Goal: Submit feedback/report problem: Submit feedback/report problem

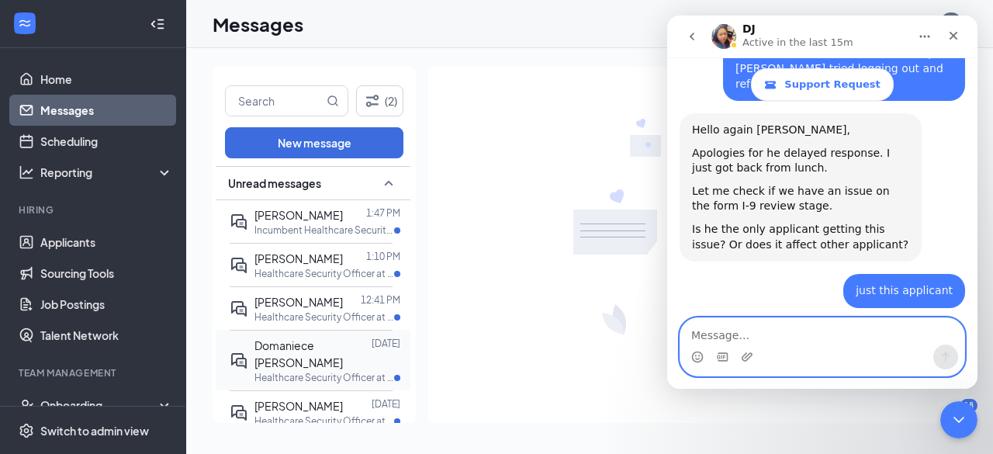
scroll to position [1598, 0]
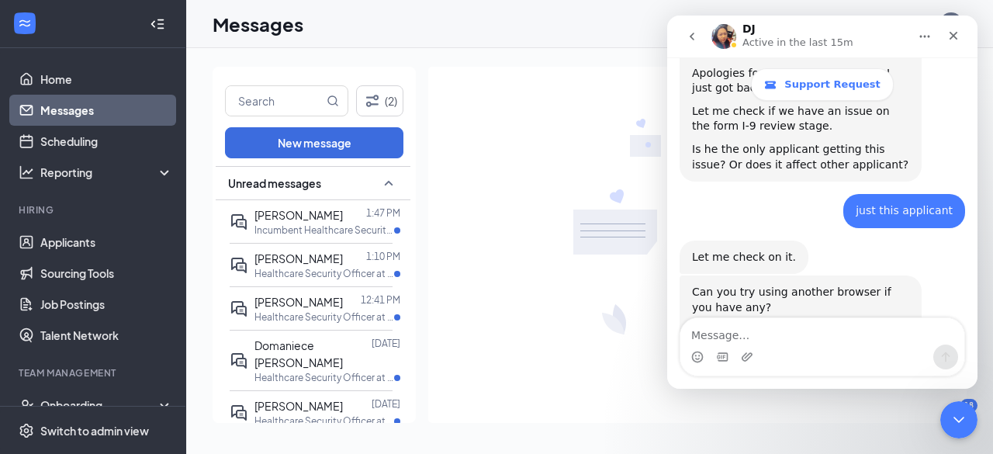
click at [754, 345] on div "Intercom messenger" at bounding box center [823, 357] width 284 height 25
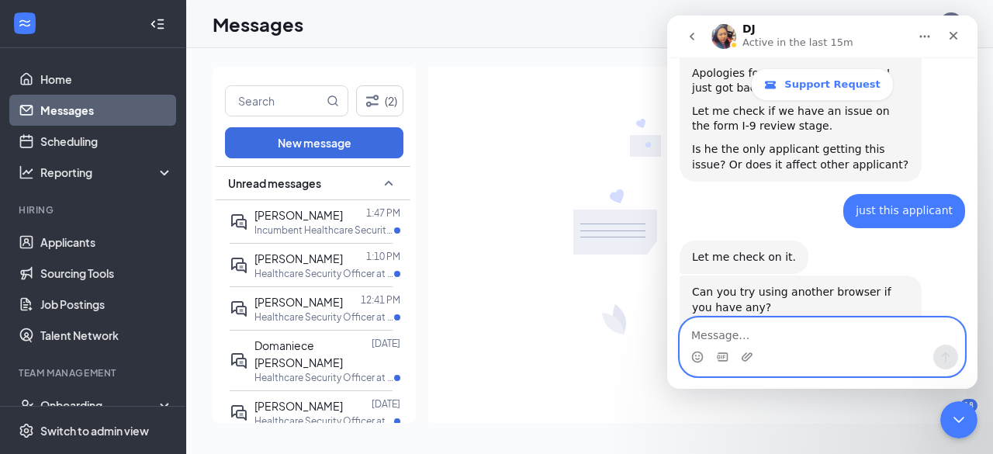
click at [737, 336] on textarea "Message…" at bounding box center [823, 331] width 284 height 26
type textarea "i"
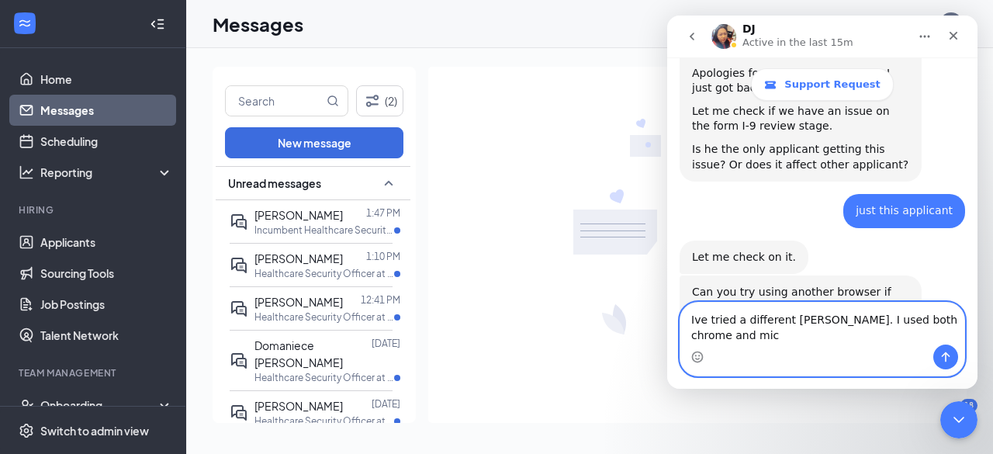
scroll to position [1613, 0]
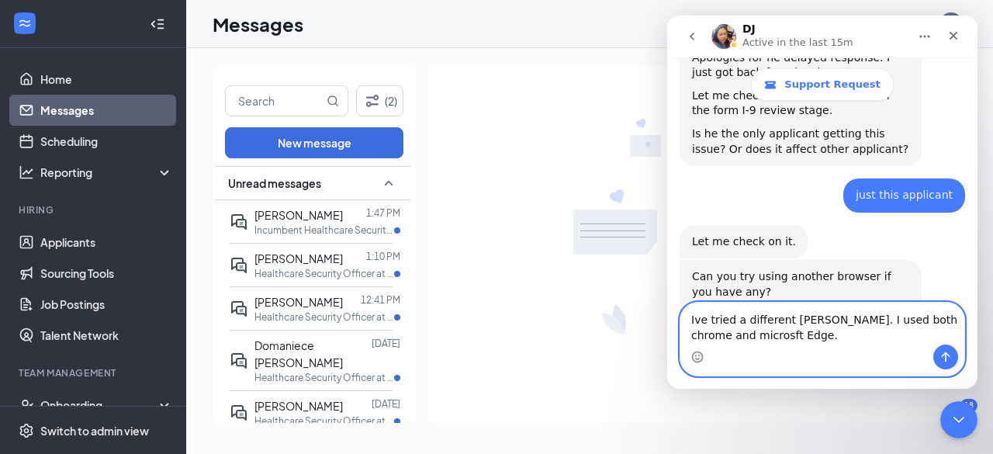
click at [812, 317] on textarea "Ive tried a different brower. I used both chrome and microsft Edge." at bounding box center [823, 324] width 284 height 42
type textarea "Ive tried a different browser. I used both chrome and microsft Edge."
click at [944, 352] on icon "Send a message…" at bounding box center [946, 357] width 12 height 12
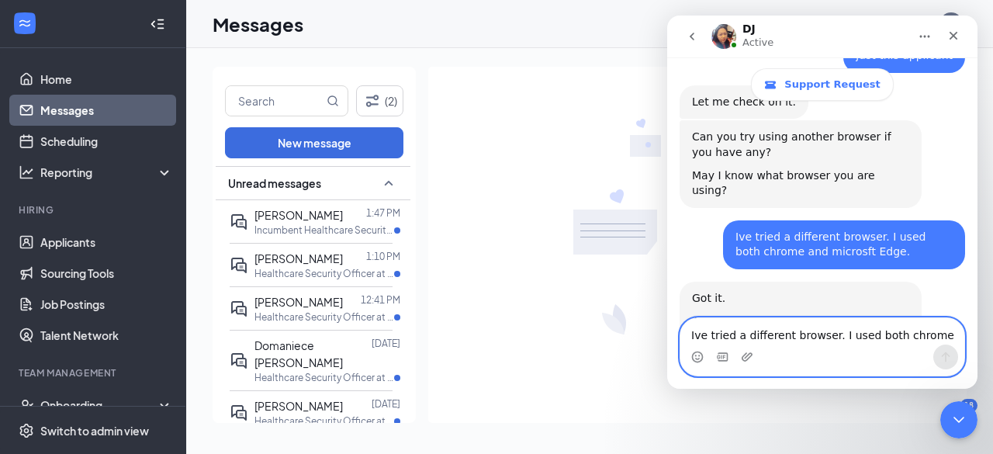
scroll to position [1759, 0]
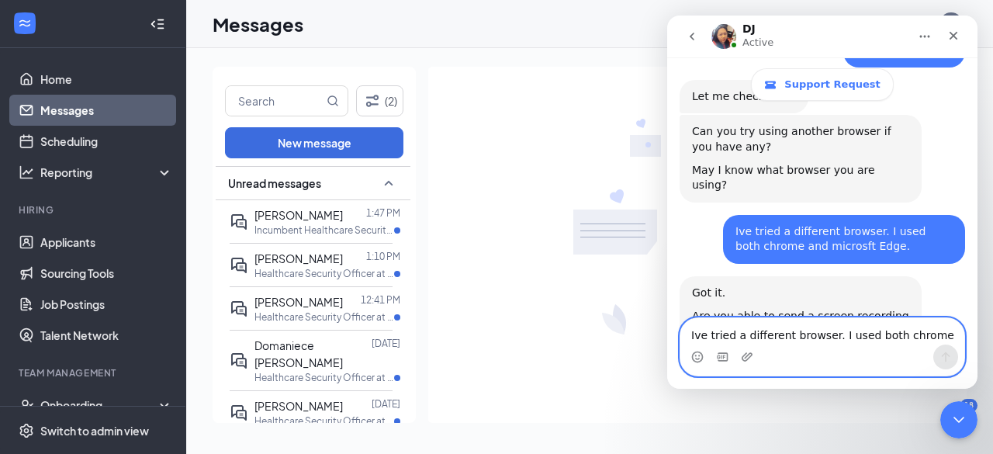
click at [807, 336] on textarea "Ive tried a different browser. I used both chrome and microsft Edge." at bounding box center [823, 331] width 284 height 26
type textarea "h"
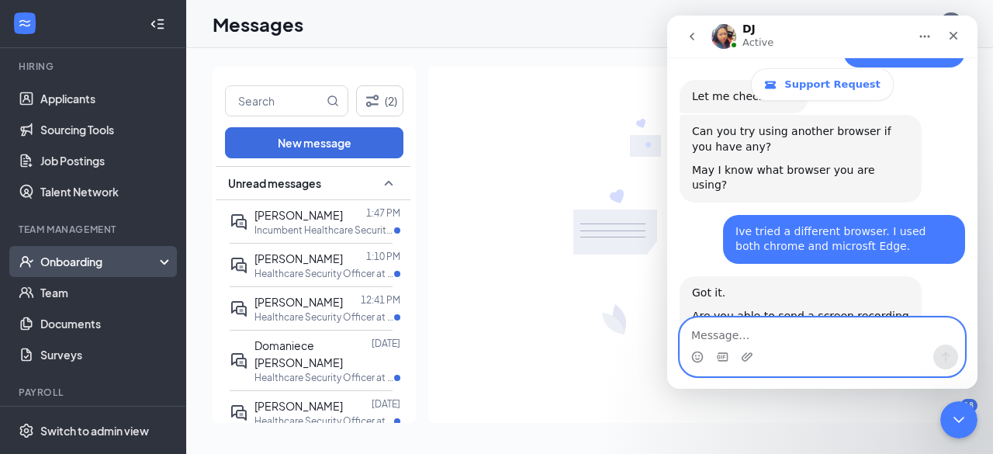
scroll to position [144, 0]
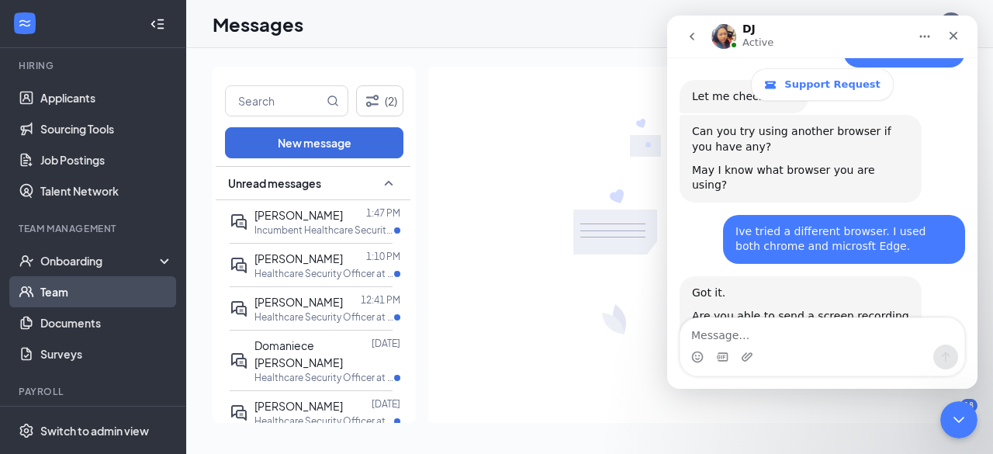
click at [73, 290] on link "Team" at bounding box center [106, 291] width 133 height 31
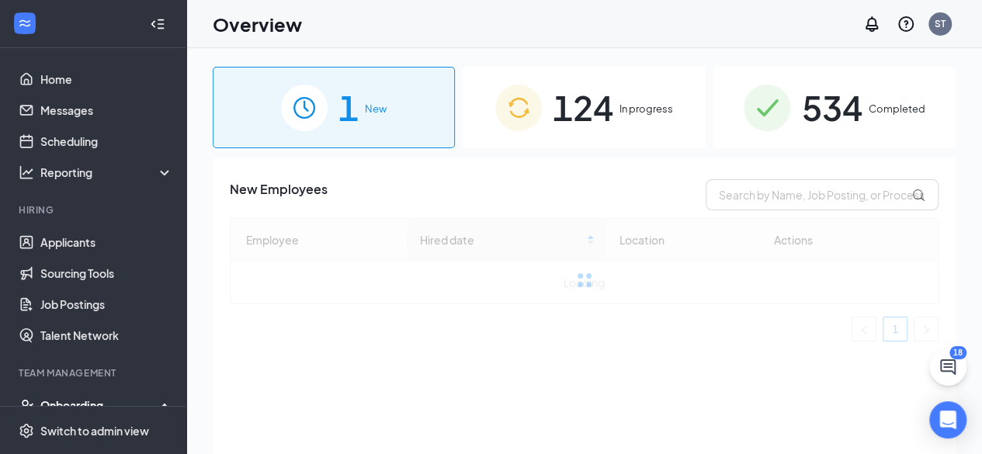
click at [559, 128] on span "124" at bounding box center [583, 108] width 61 height 54
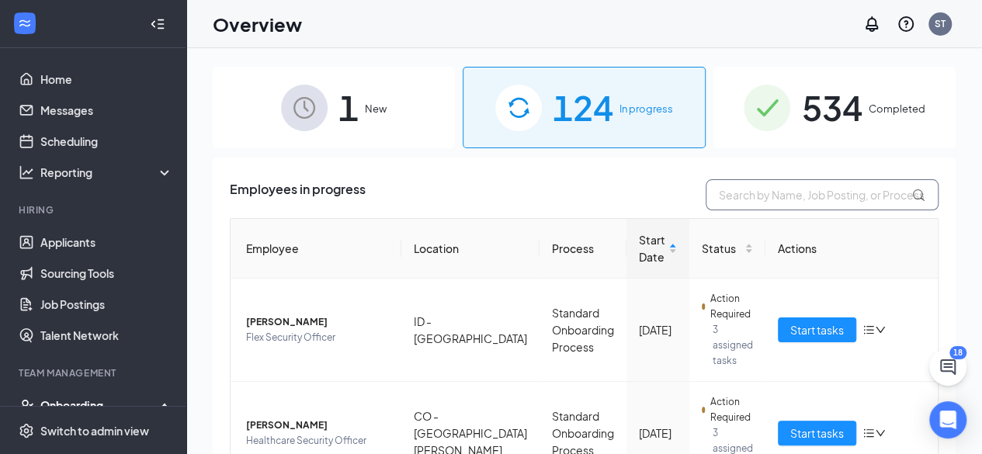
click at [840, 193] on input "text" at bounding box center [821, 194] width 233 height 31
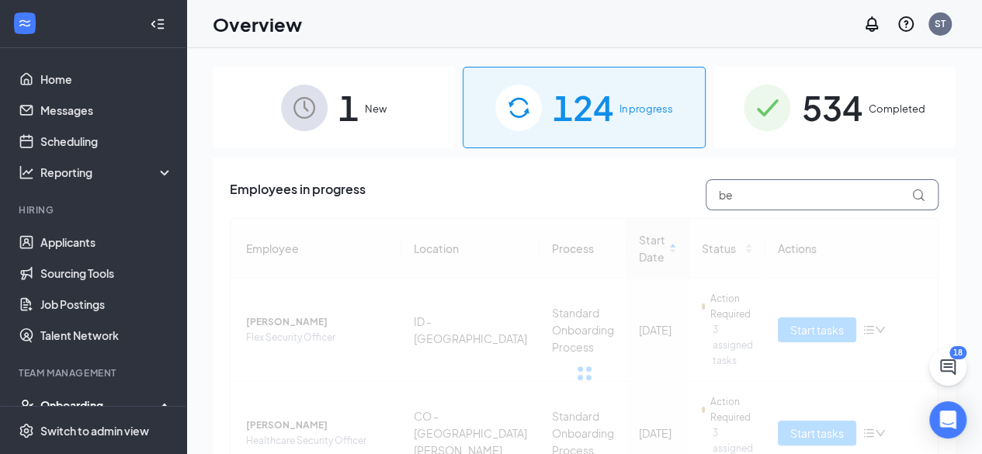
type input "b"
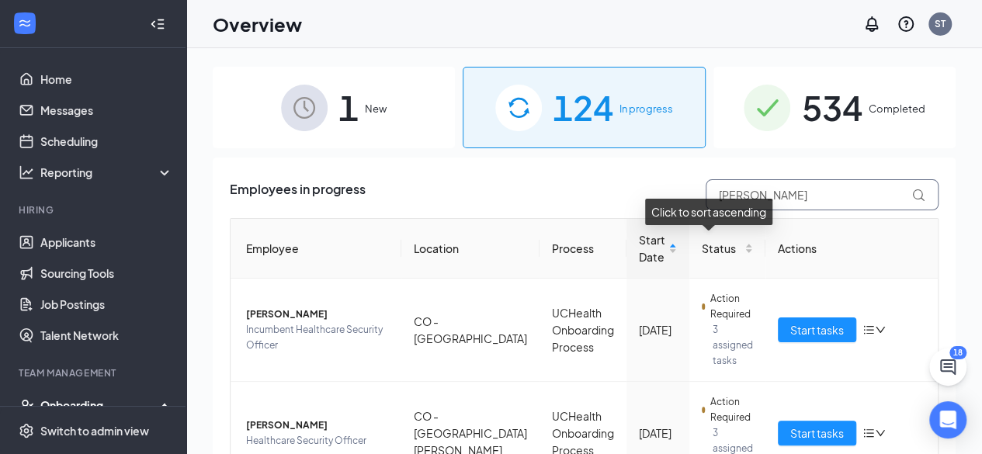
type input "[PERSON_NAME]"
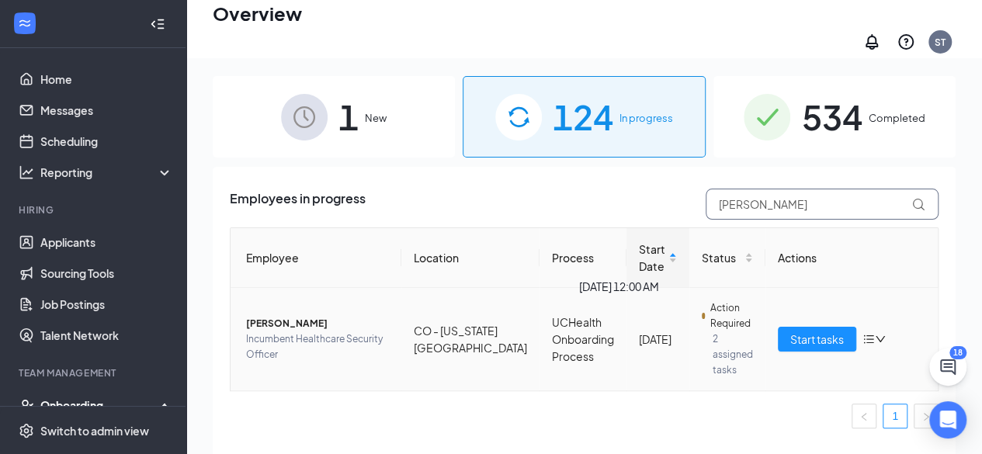
scroll to position [50, 0]
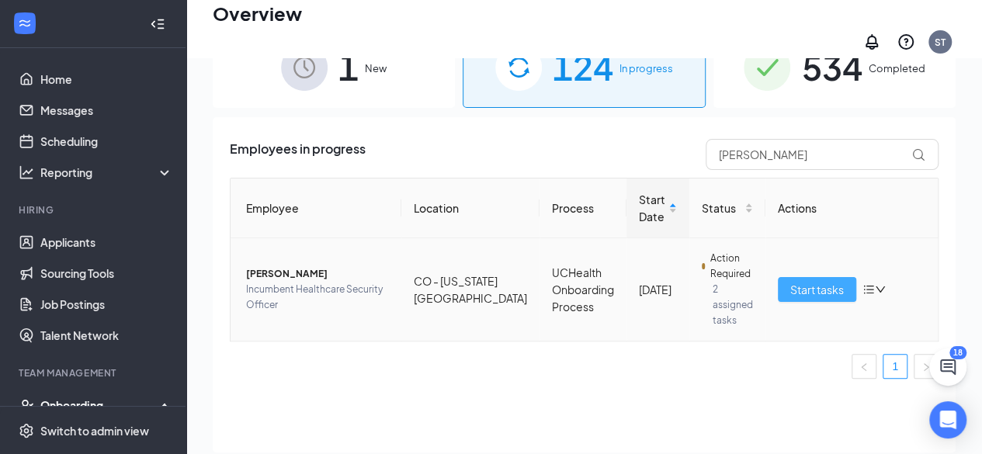
click at [820, 281] on span "Start tasks" at bounding box center [817, 289] width 54 height 17
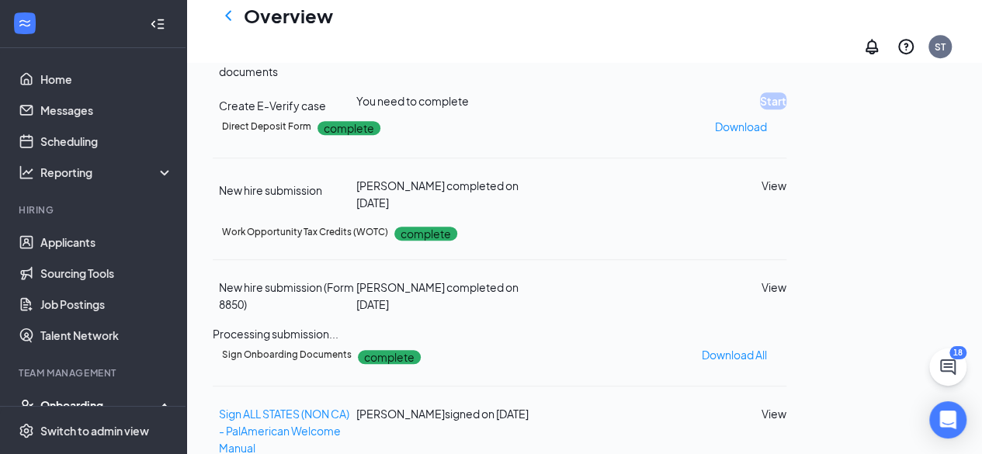
scroll to position [408, 0]
click at [786, 64] on button "Review" at bounding box center [766, 55] width 39 height 17
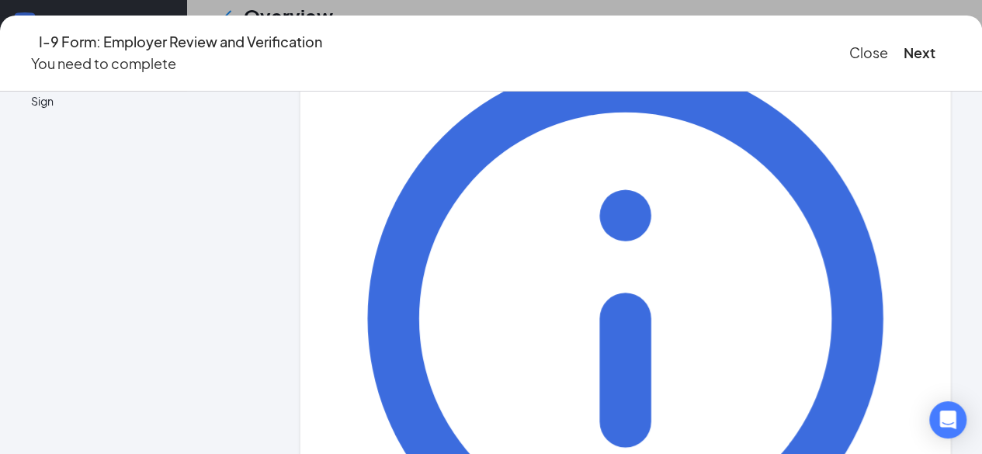
scroll to position [133, 0]
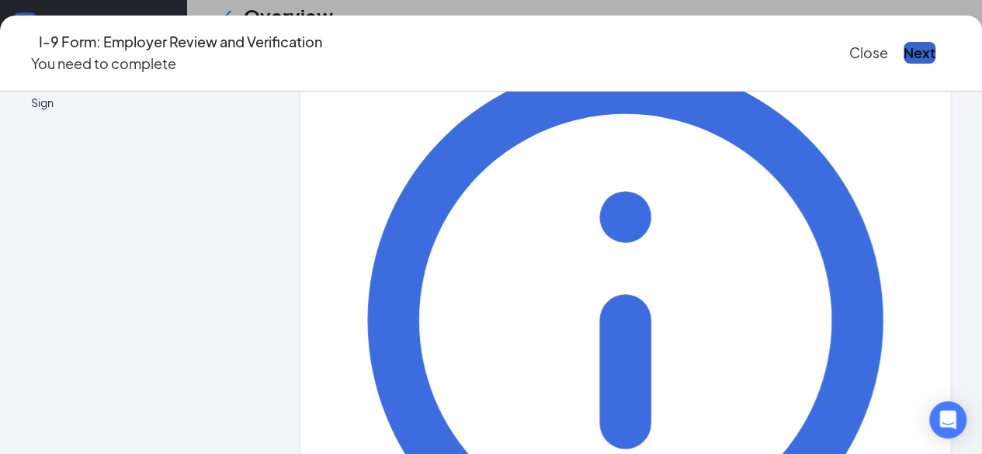
drag, startPoint x: 851, startPoint y: 49, endPoint x: 843, endPoint y: 47, distance: 7.9
click at [903, 43] on button "Next" at bounding box center [919, 53] width 32 height 22
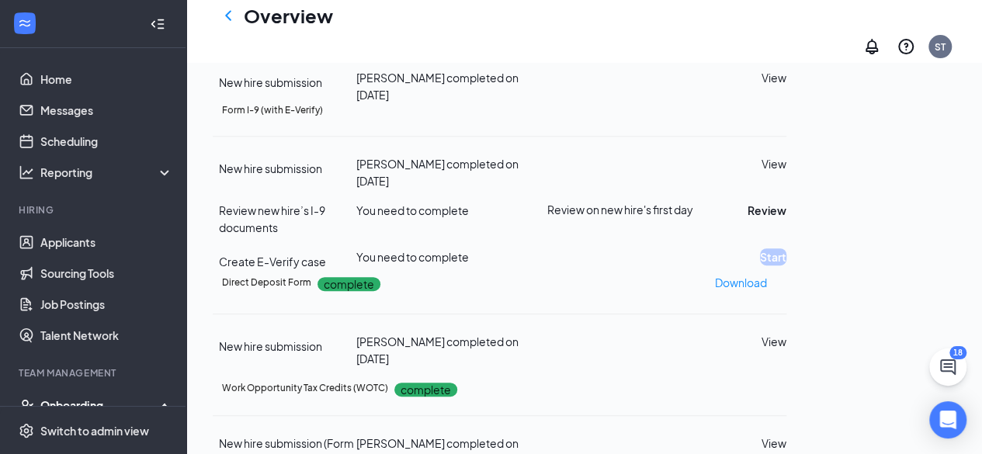
scroll to position [398, 0]
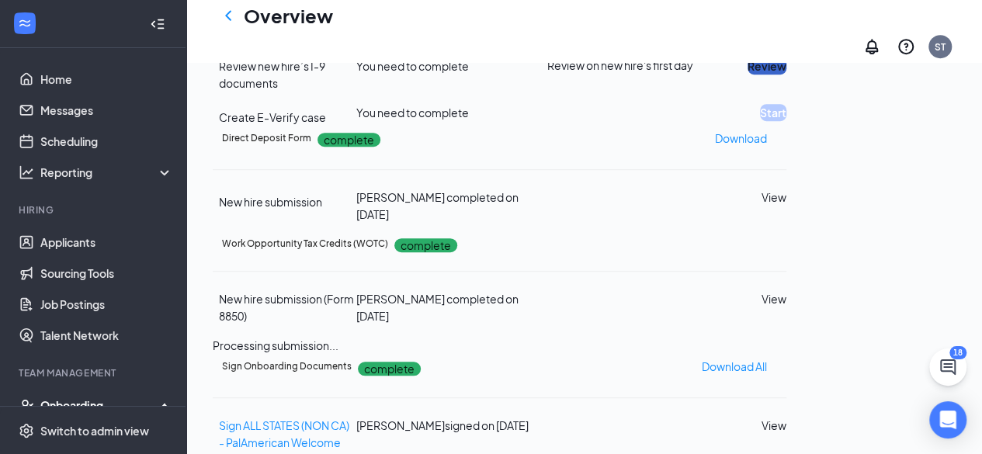
click at [786, 75] on button "Review" at bounding box center [766, 65] width 39 height 17
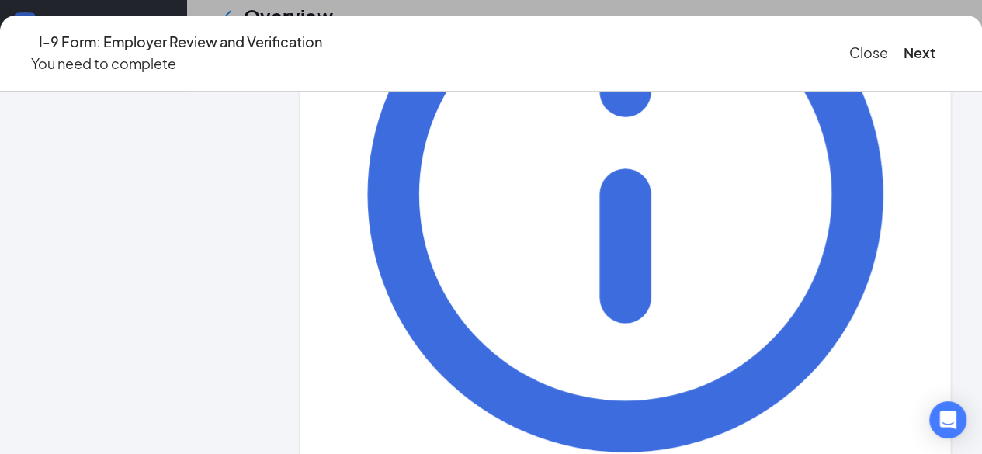
scroll to position [258, 0]
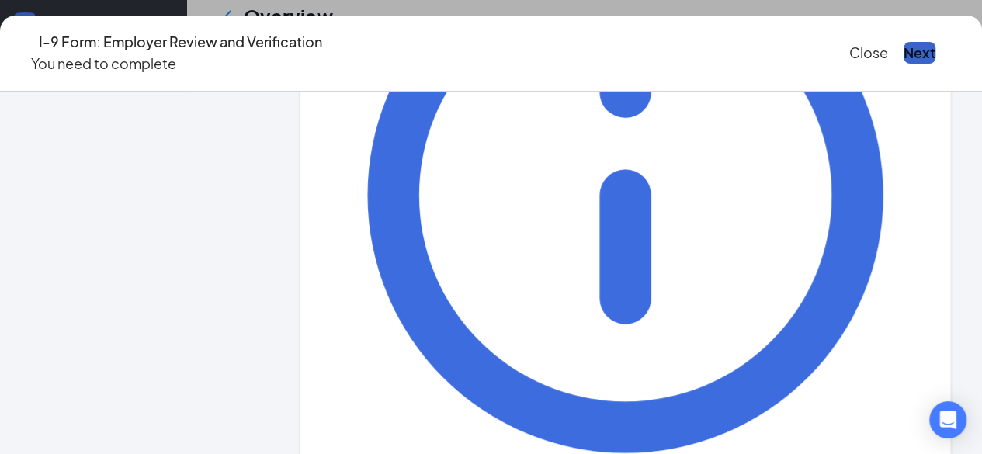
click at [903, 43] on button "Next" at bounding box center [919, 53] width 32 height 22
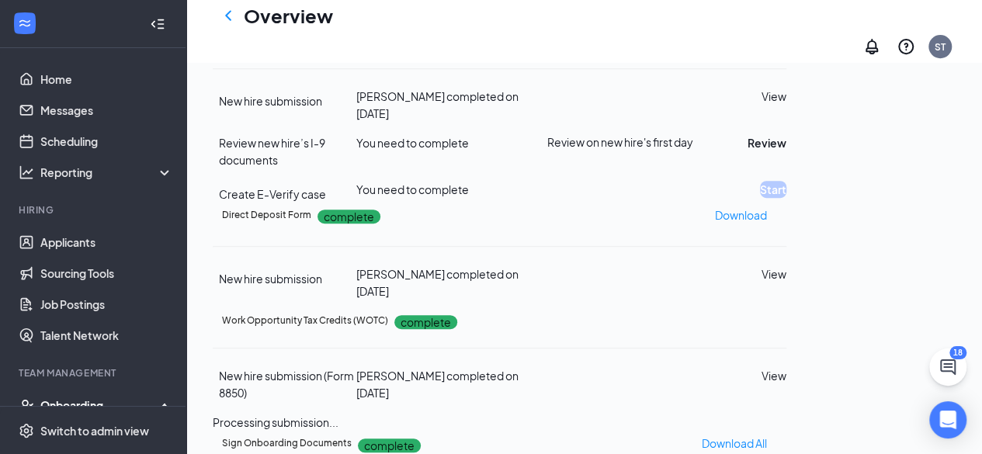
scroll to position [322, 0]
click at [786, 151] on button "Review" at bounding box center [766, 141] width 39 height 17
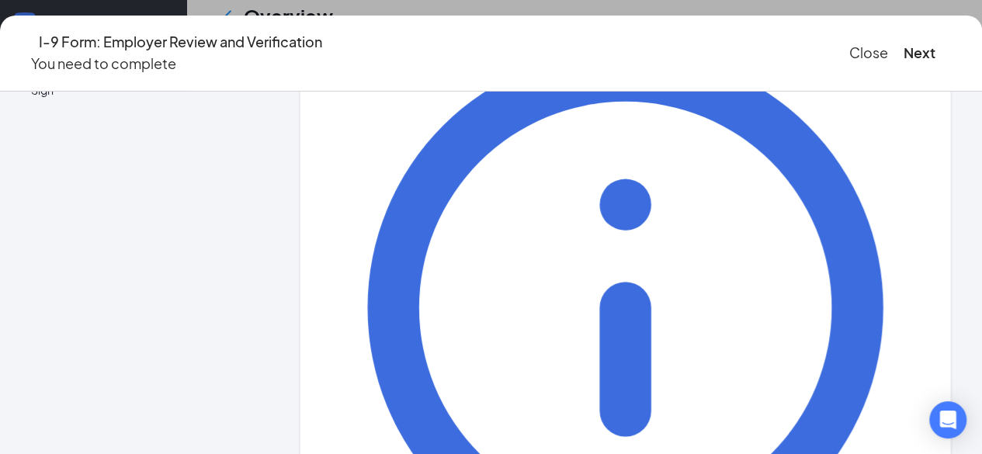
scroll to position [139, 0]
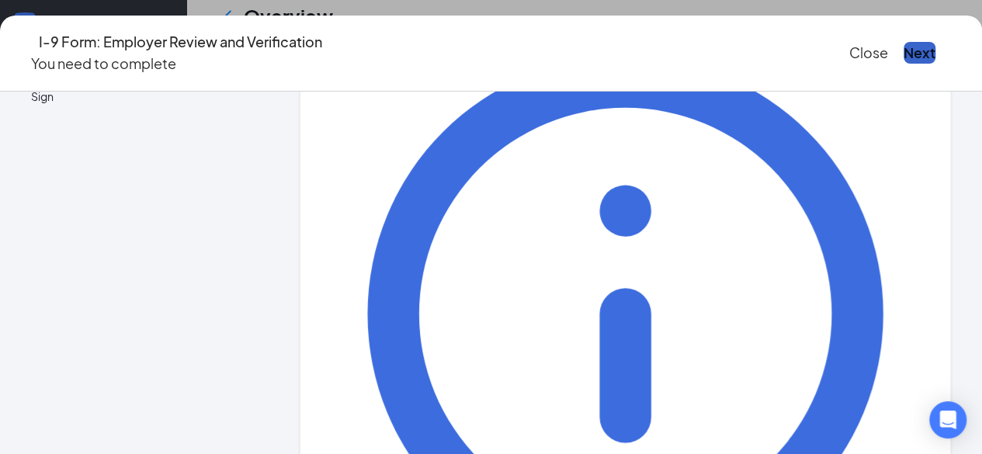
click at [903, 47] on button "Next" at bounding box center [919, 53] width 32 height 22
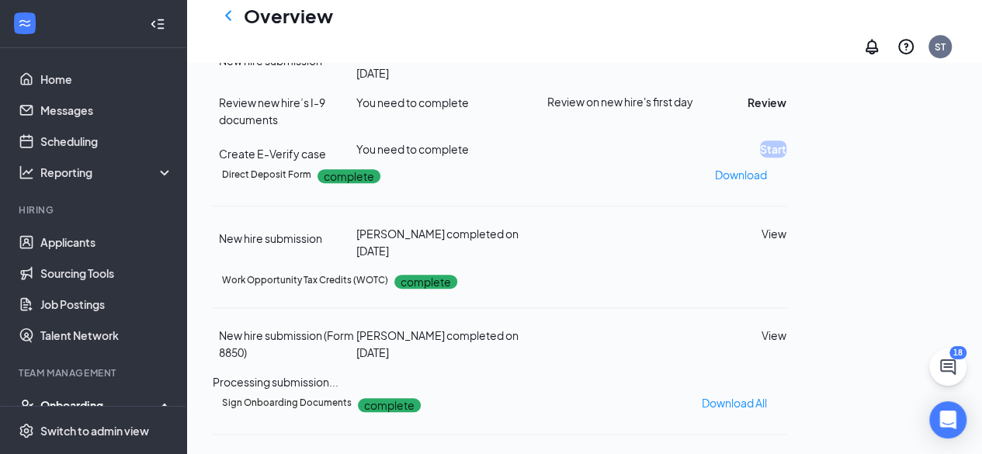
scroll to position [362, 0]
click at [786, 110] on button "Review" at bounding box center [766, 101] width 39 height 17
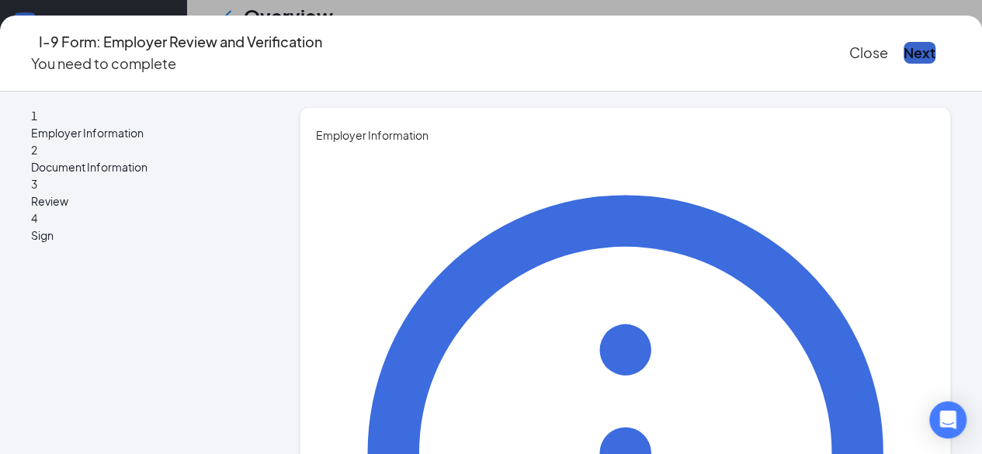
click at [903, 49] on button "Next" at bounding box center [919, 53] width 32 height 22
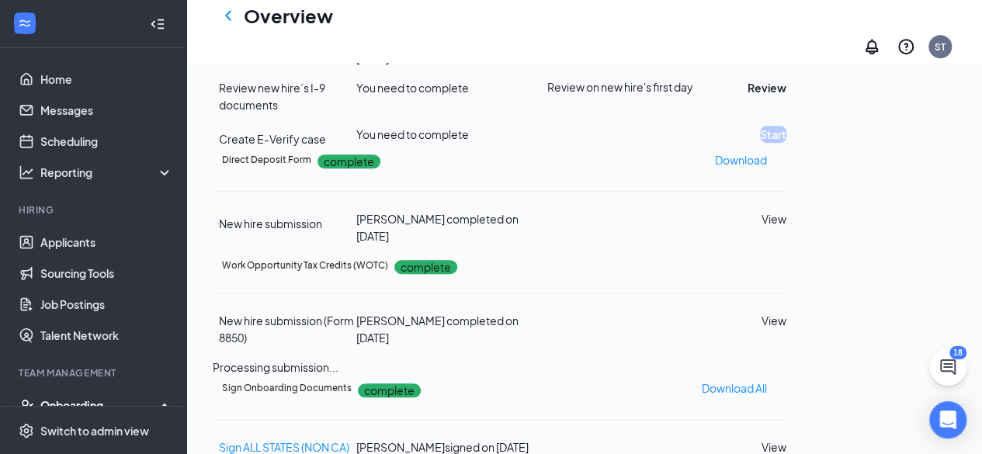
scroll to position [377, 0]
click at [948, 432] on div "Open Intercom Messenger" at bounding box center [947, 420] width 41 height 41
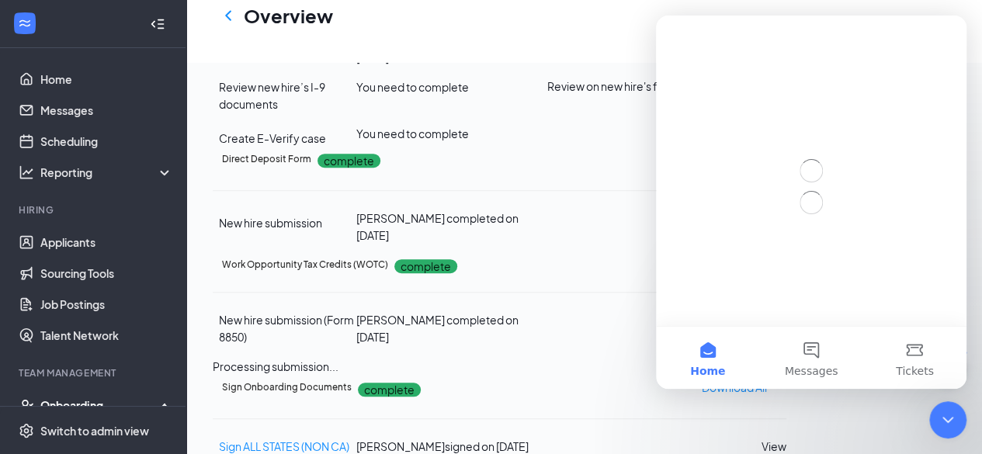
scroll to position [0, 0]
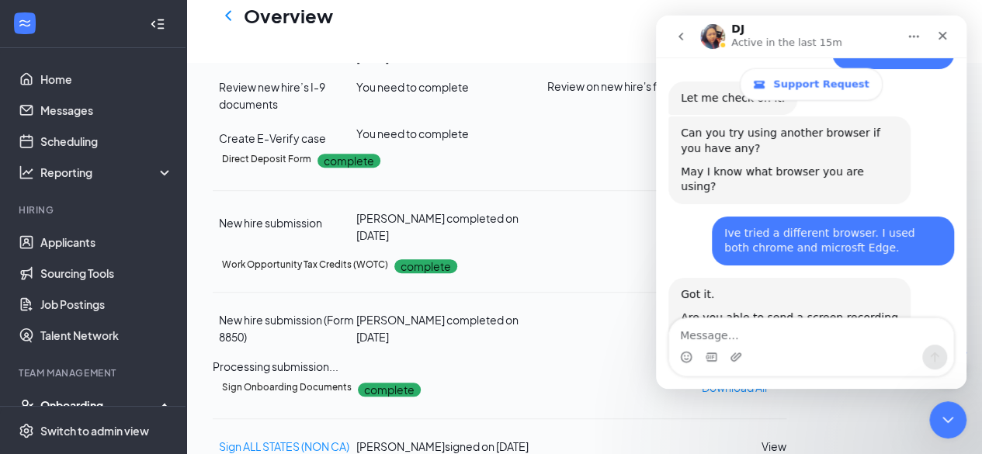
scroll to position [1759, 0]
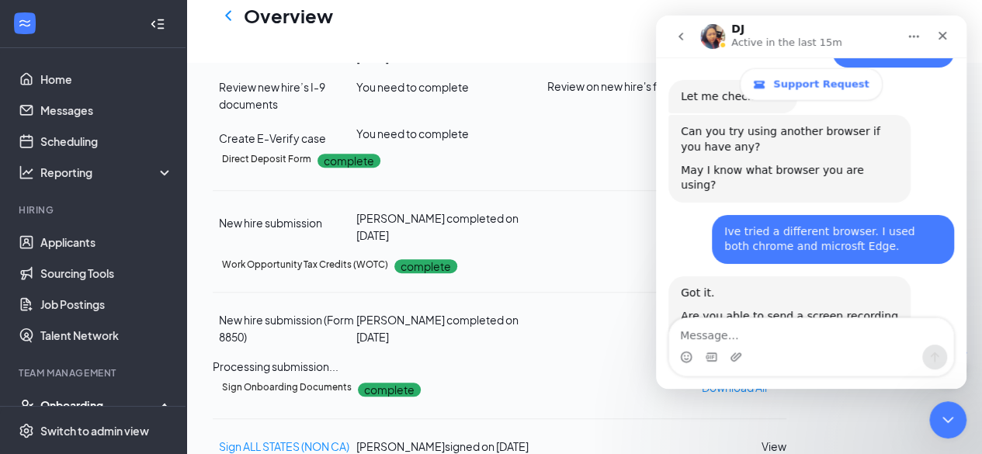
click at [704, 339] on textarea "Message…" at bounding box center [811, 331] width 284 height 26
type textarea "Here you go"
click at [714, 355] on div "Intercom messenger" at bounding box center [811, 357] width 284 height 25
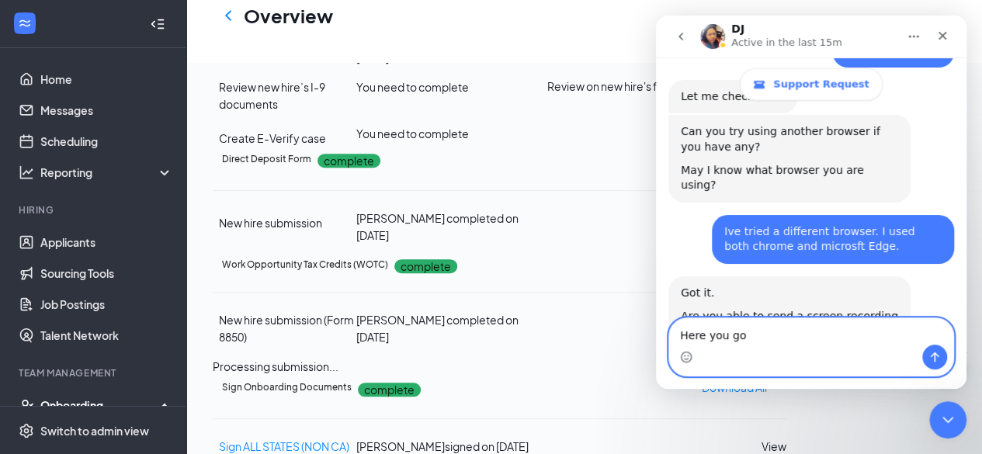
drag, startPoint x: 788, startPoint y: 333, endPoint x: 615, endPoint y: 325, distance: 172.5
click html "DJ Active in the last 15m Support Request Ask us anything, or share your feedba…"
type textarea "h"
click at [731, 359] on icon "Upload attachment" at bounding box center [735, 356] width 11 height 9
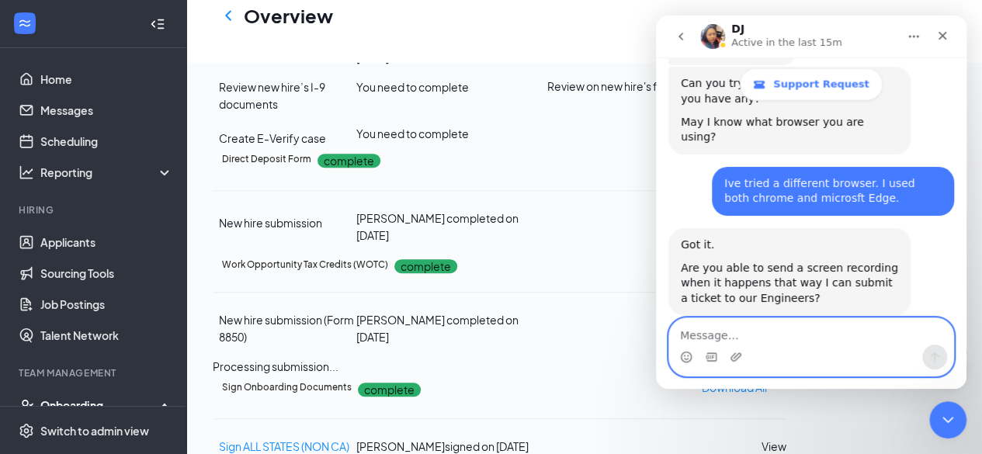
click at [800, 343] on textarea "Message…" at bounding box center [811, 331] width 284 height 26
type textarea "Here you go"
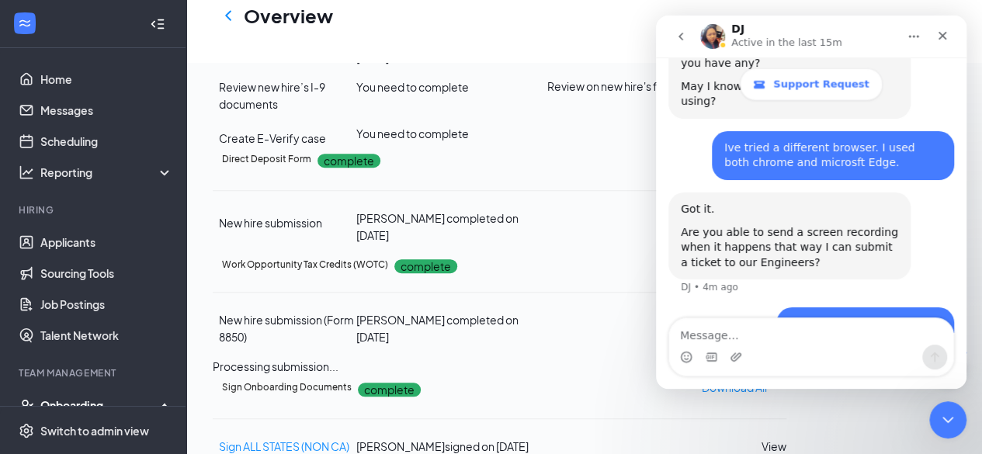
click at [831, 317] on div "Recording ...163531.mp4" at bounding box center [872, 325] width 137 height 16
